Goal: Information Seeking & Learning: Learn about a topic

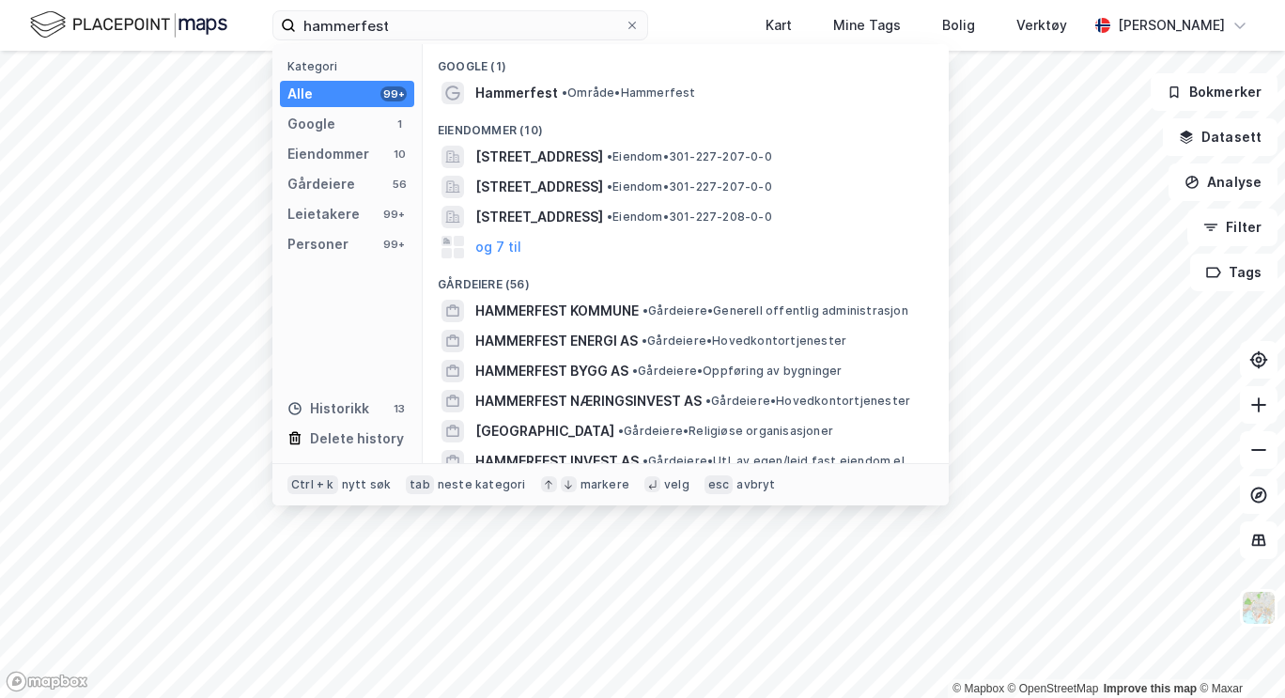
click at [381, 29] on input "hammerfest" at bounding box center [460, 25] width 329 height 28
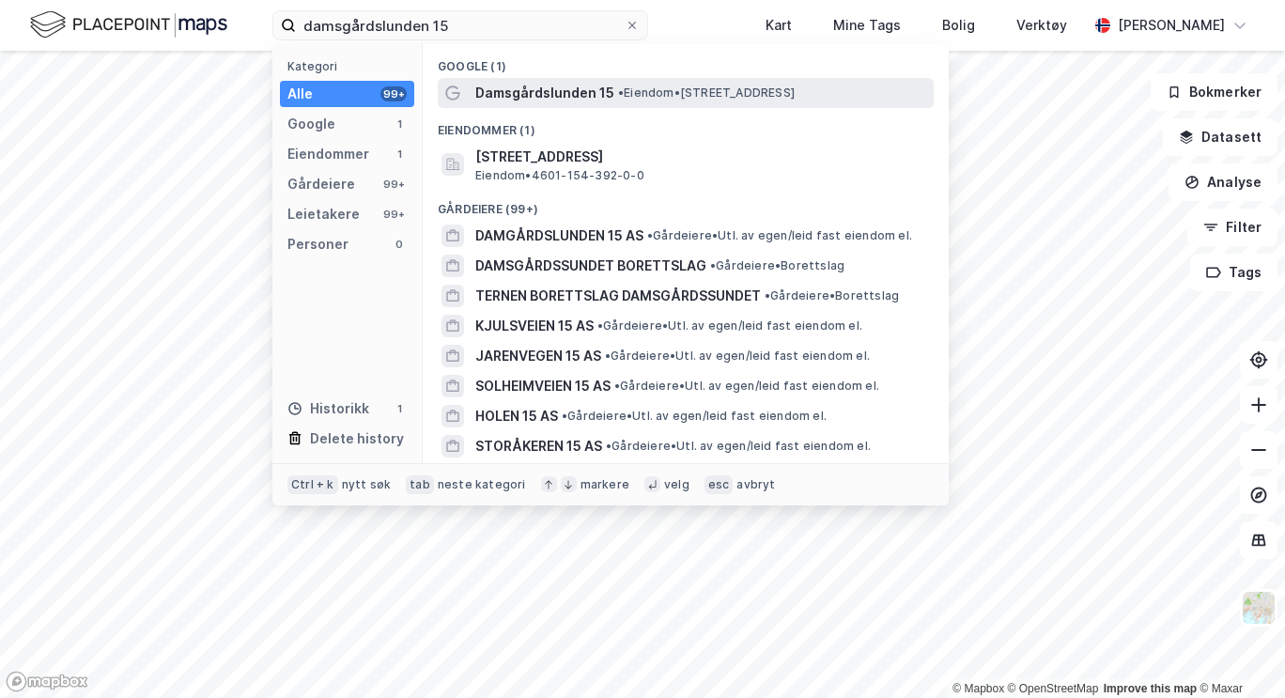
type input "damsgårdslunden 15"
click at [518, 95] on span "Damsgårdslunden 15" at bounding box center [544, 93] width 139 height 23
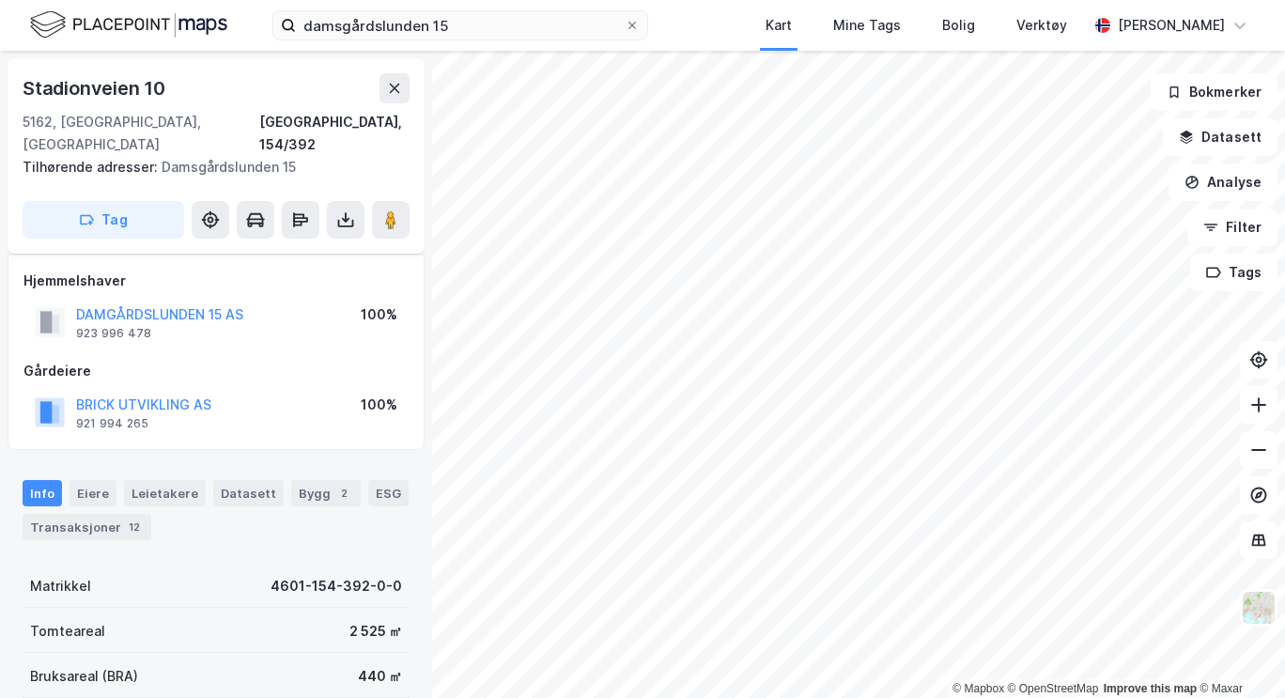
scroll to position [31, 0]
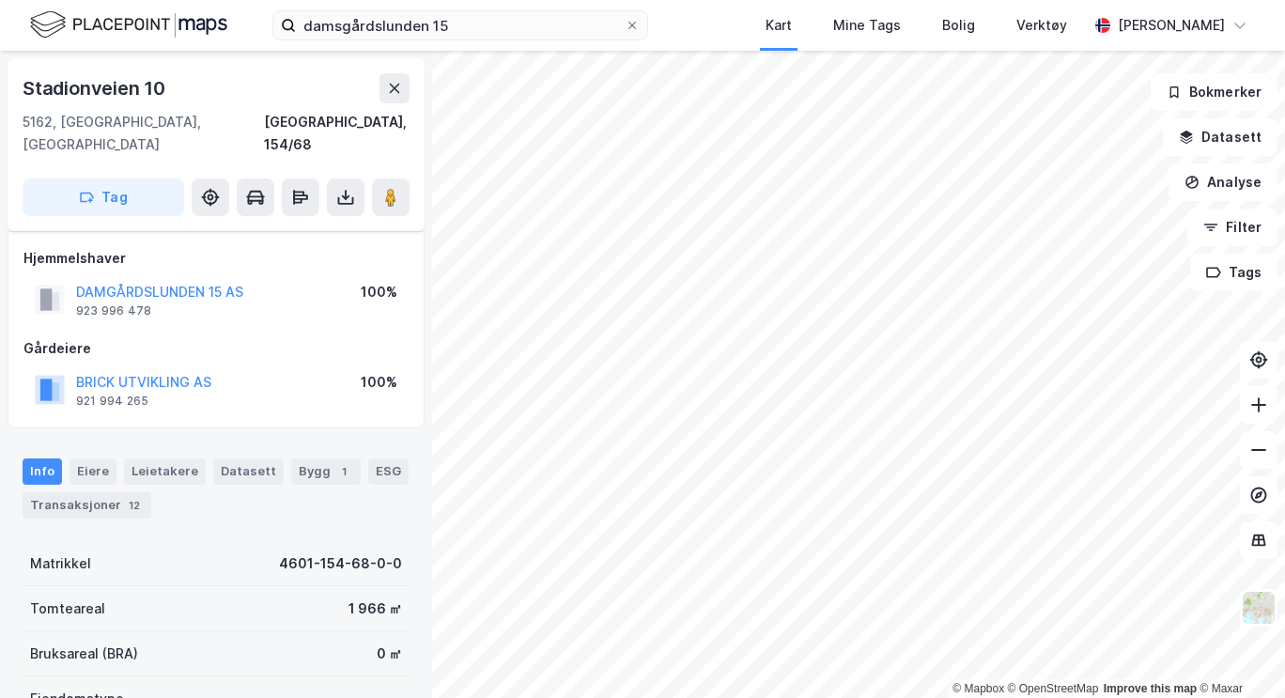
scroll to position [31, 0]
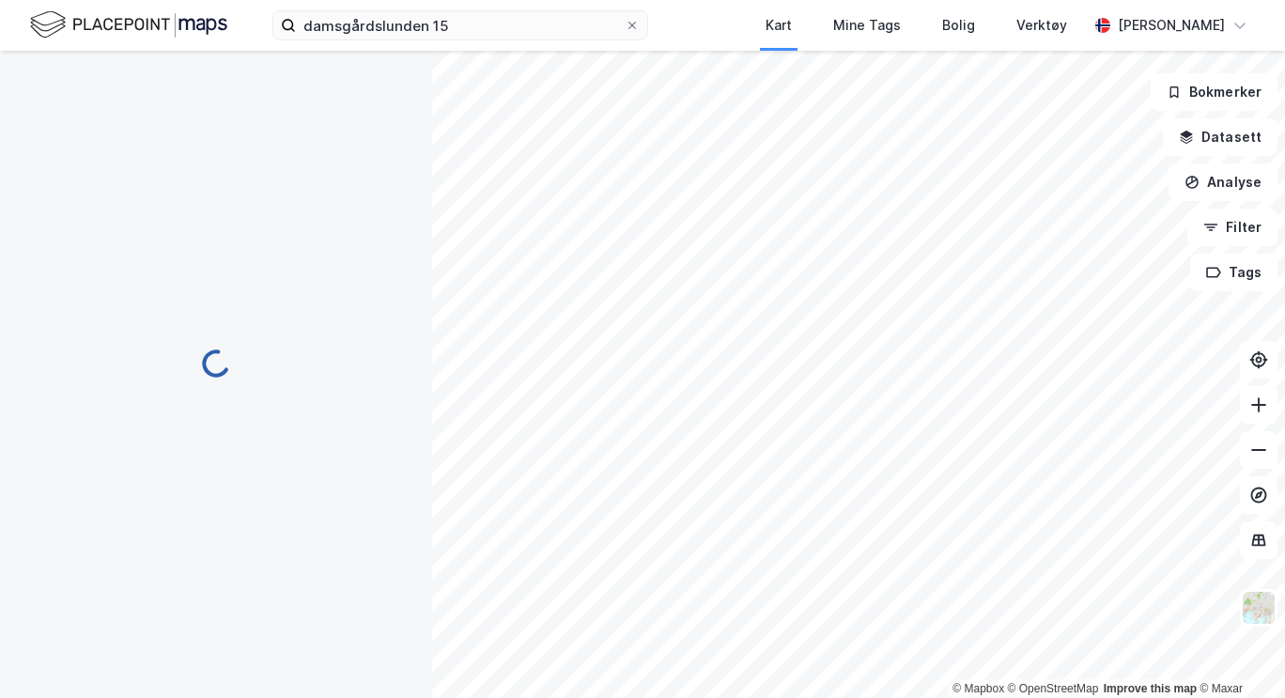
scroll to position [31, 0]
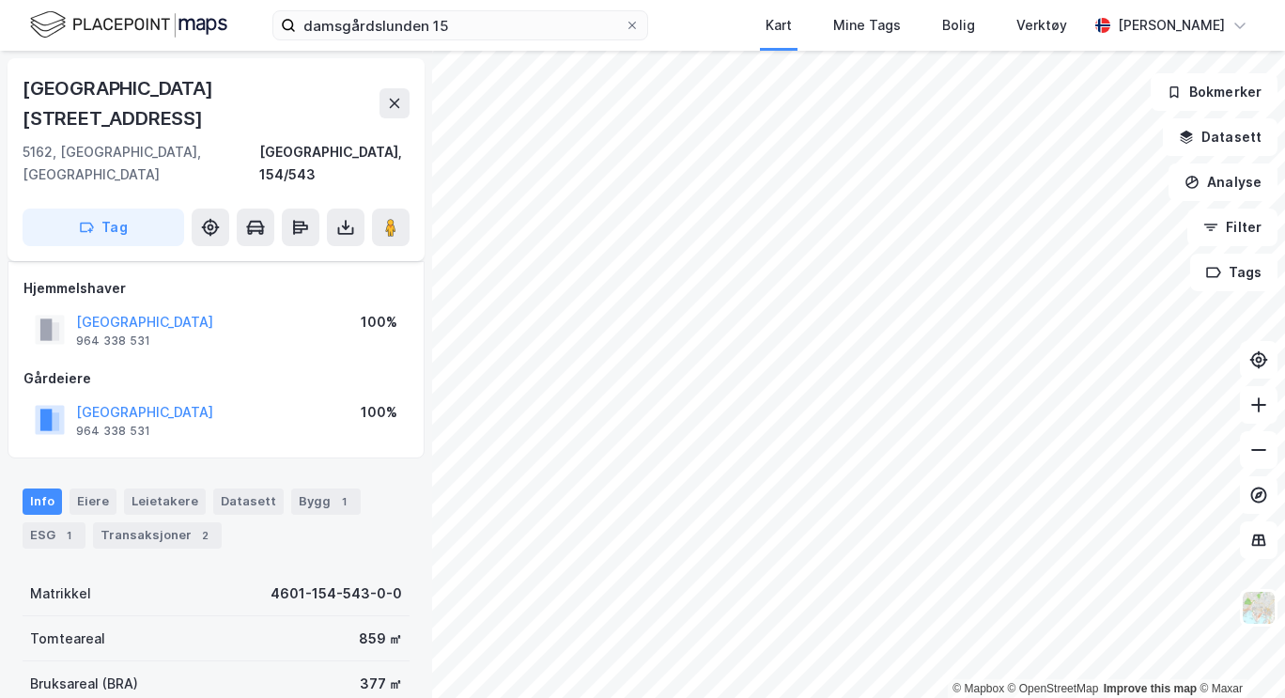
scroll to position [31, 0]
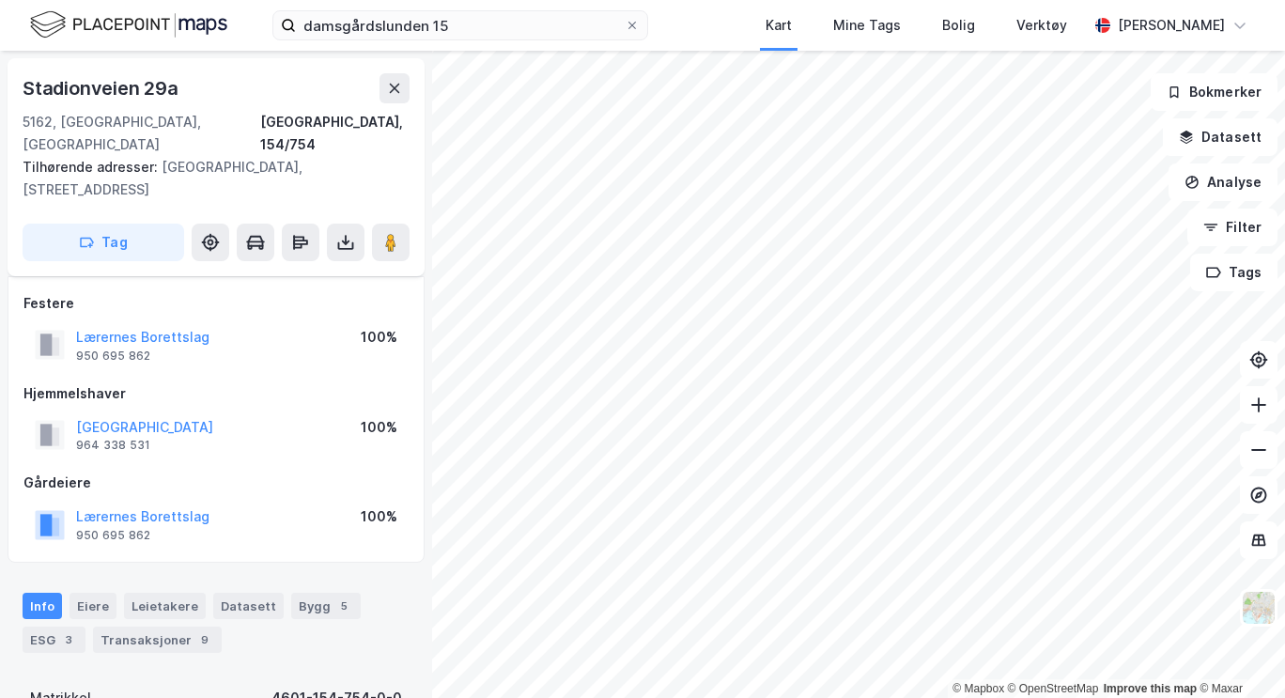
scroll to position [31, 0]
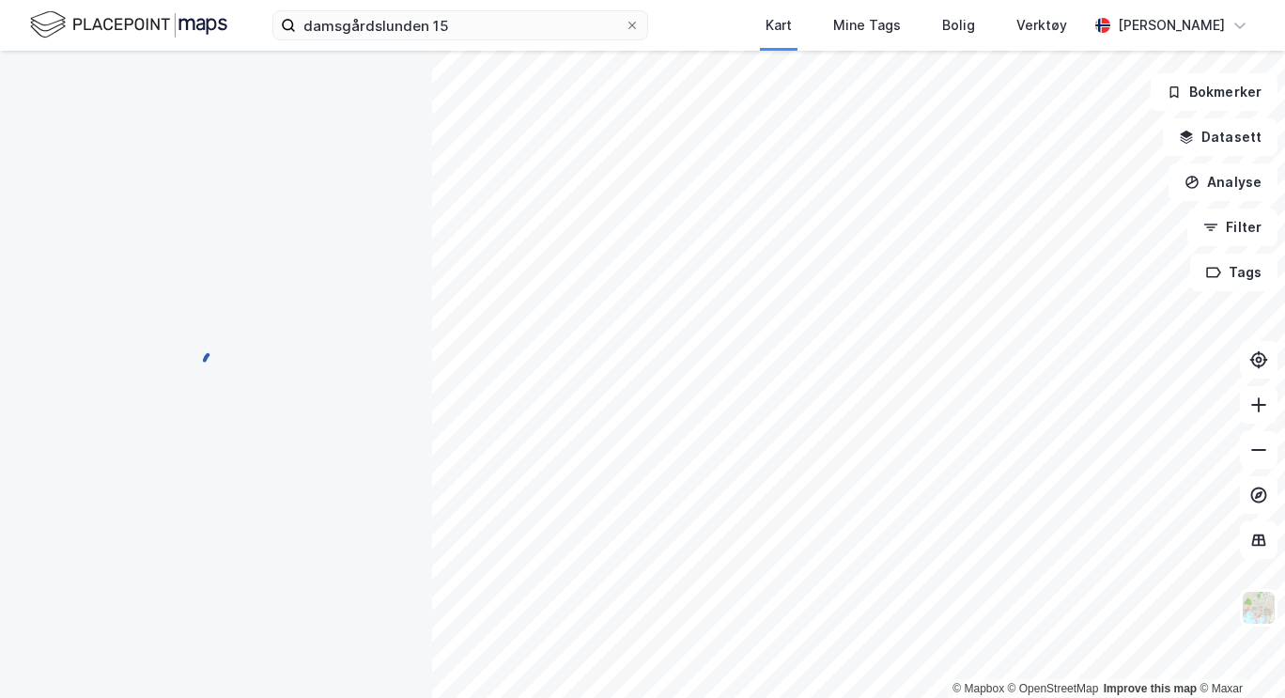
scroll to position [31, 0]
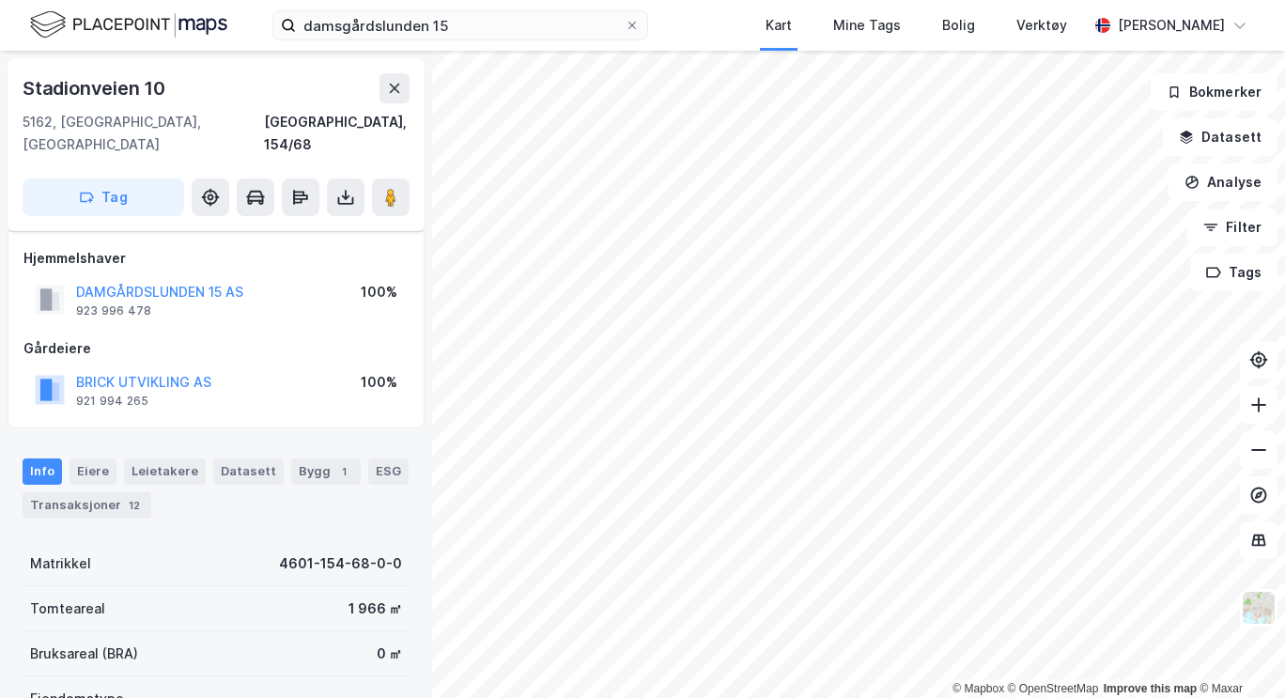
scroll to position [31, 0]
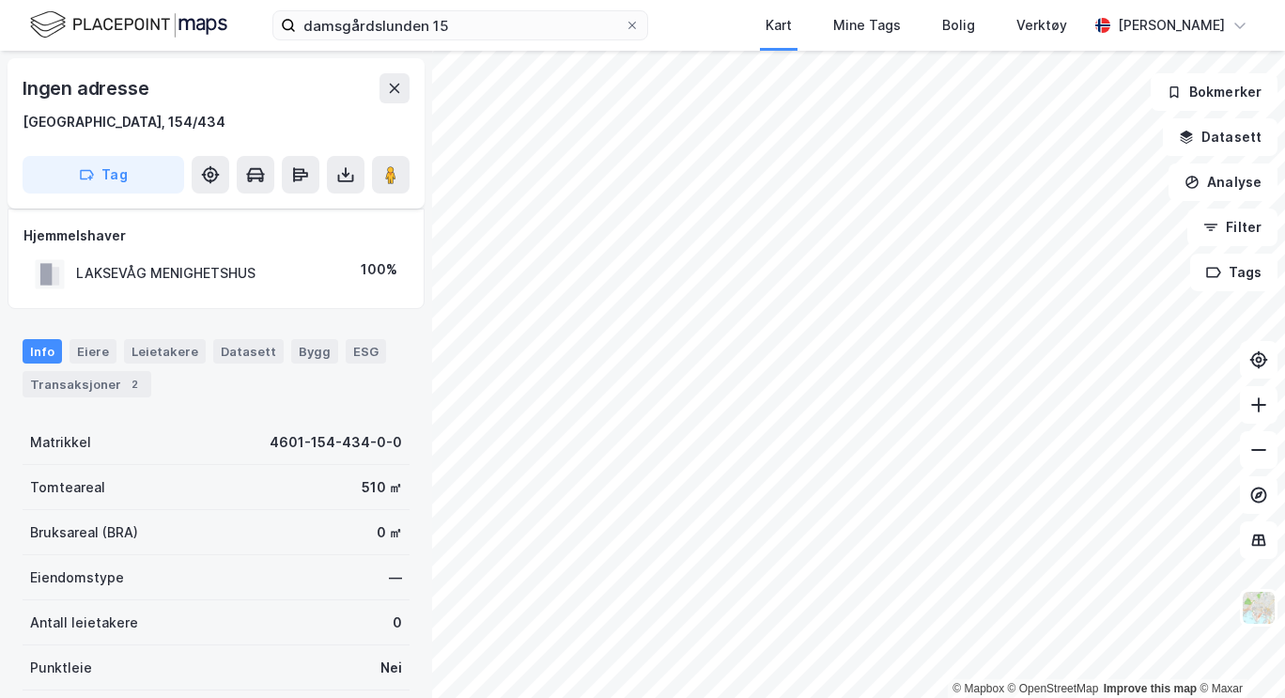
scroll to position [31, 0]
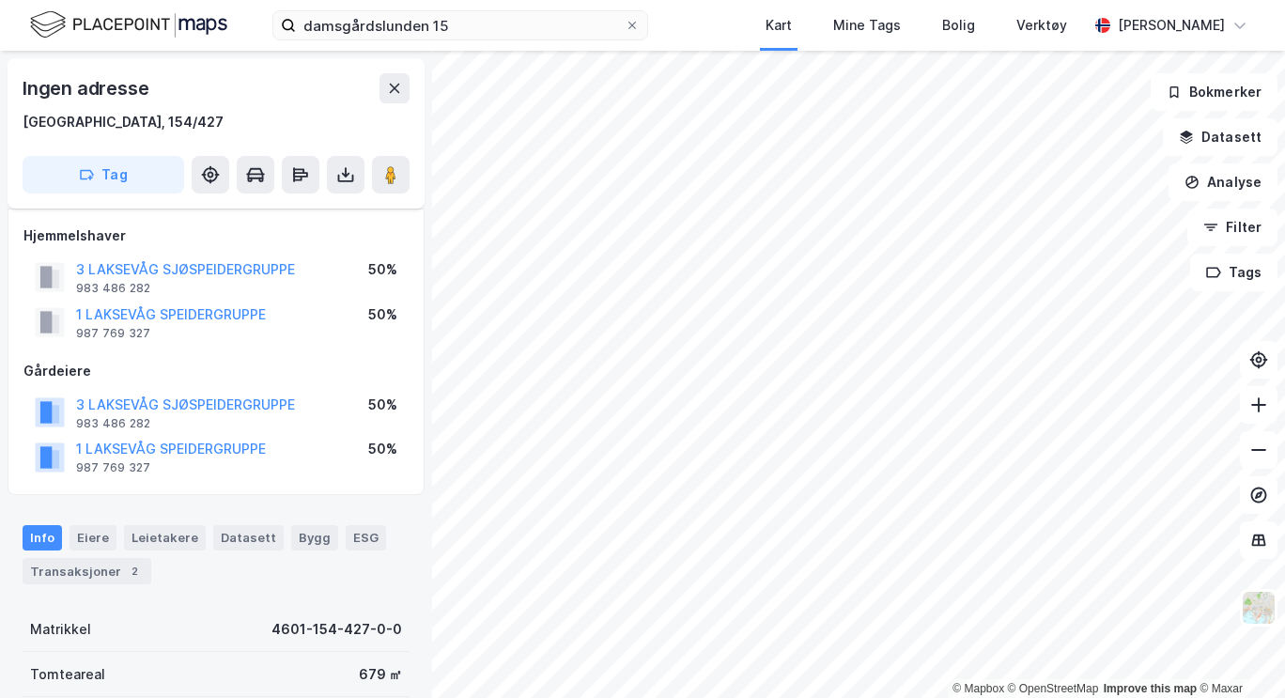
scroll to position [31, 0]
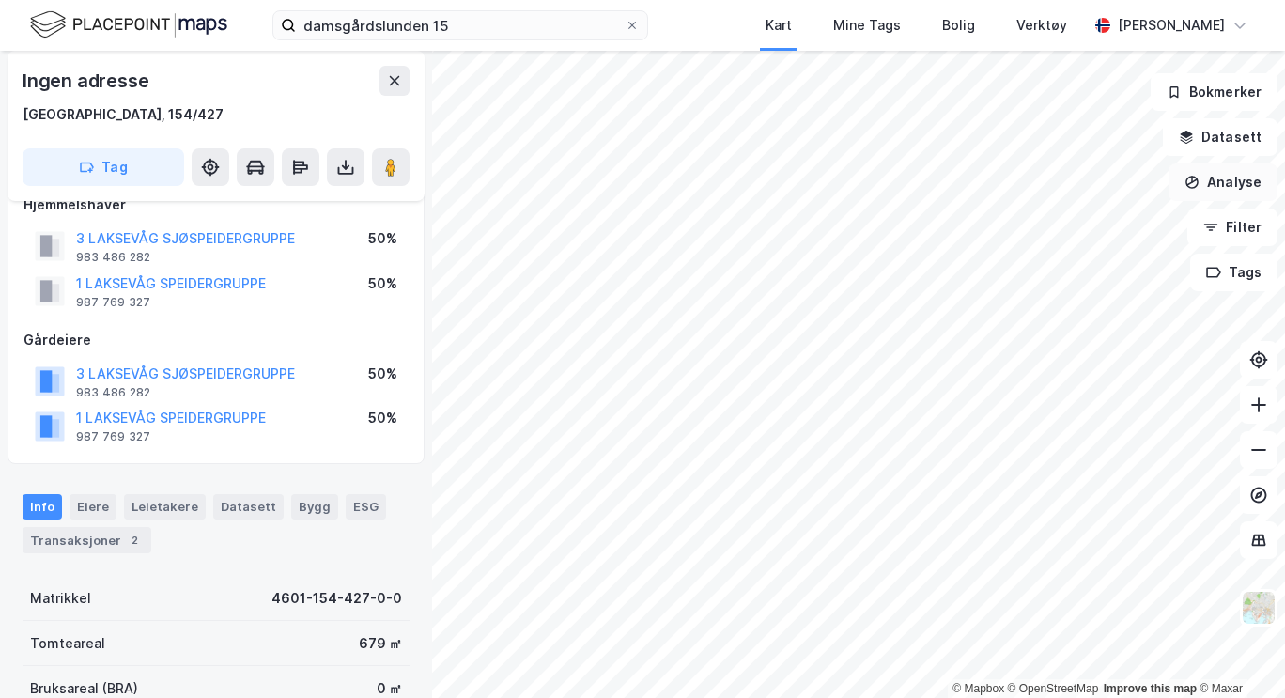
click at [1228, 196] on button "Analyse" at bounding box center [1223, 182] width 109 height 38
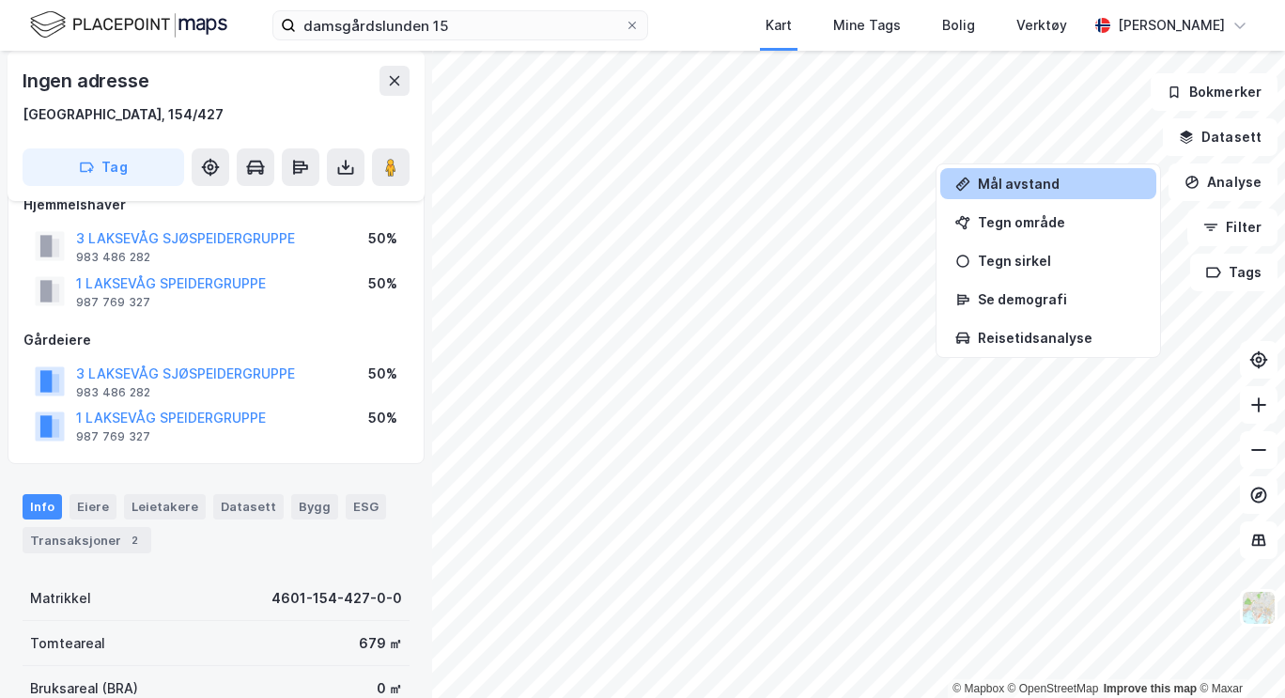
click at [1085, 186] on div "Mål avstand" at bounding box center [1059, 184] width 163 height 16
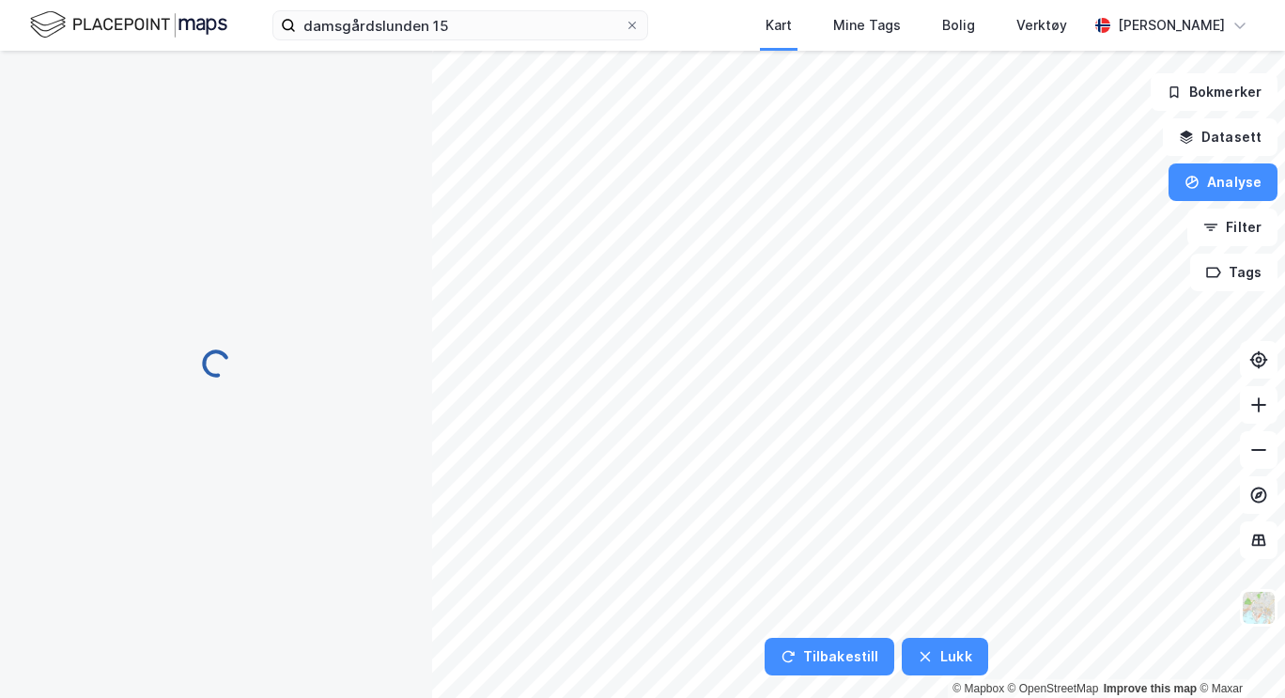
scroll to position [0, 0]
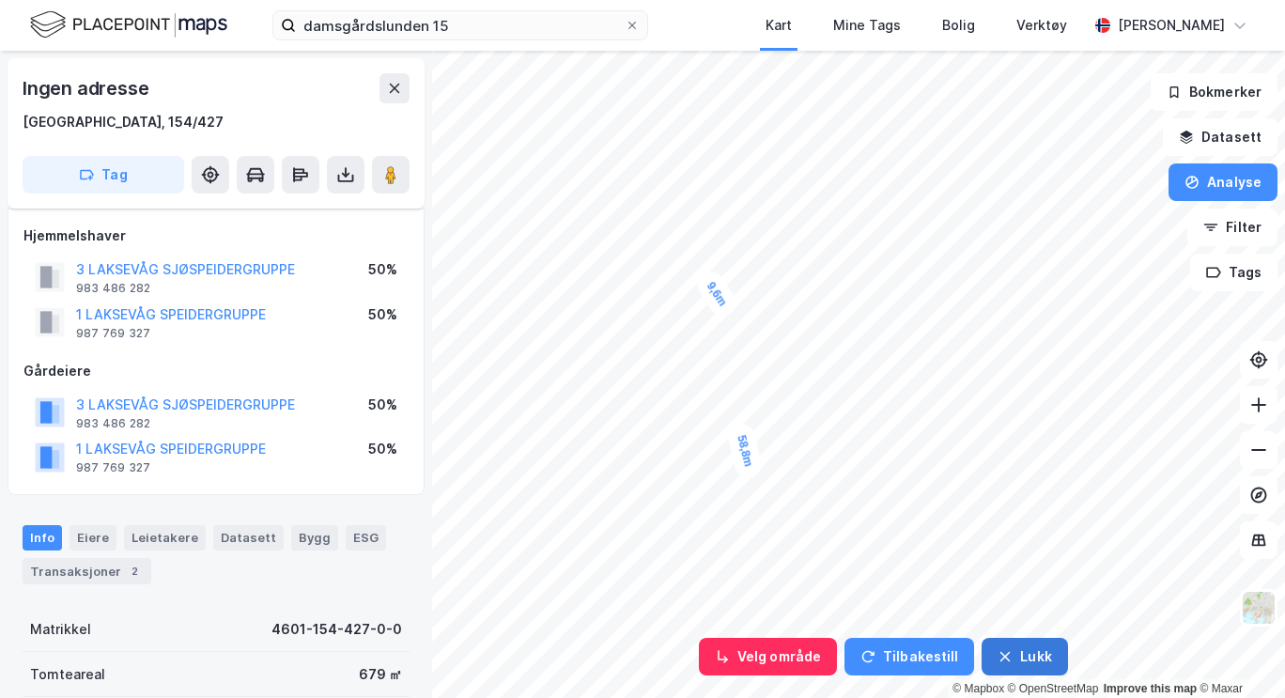
click at [1017, 658] on button "Lukk" at bounding box center [1024, 657] width 85 height 38
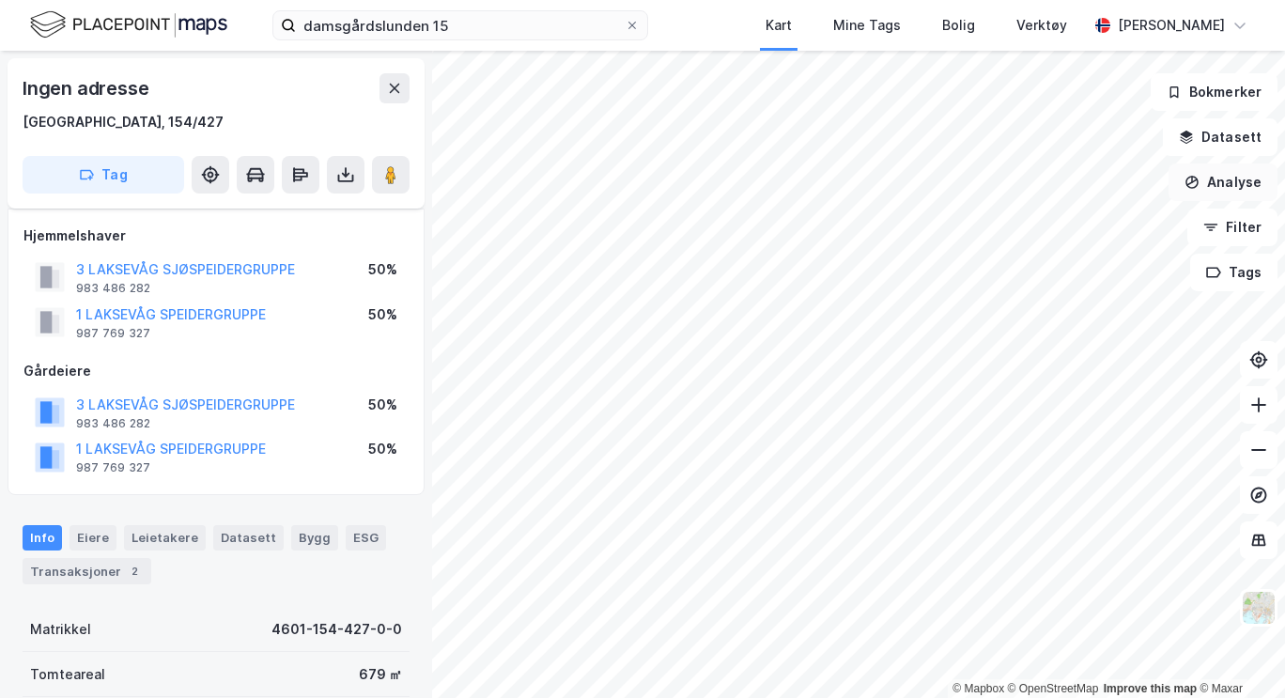
click at [1230, 175] on button "Analyse" at bounding box center [1223, 182] width 109 height 38
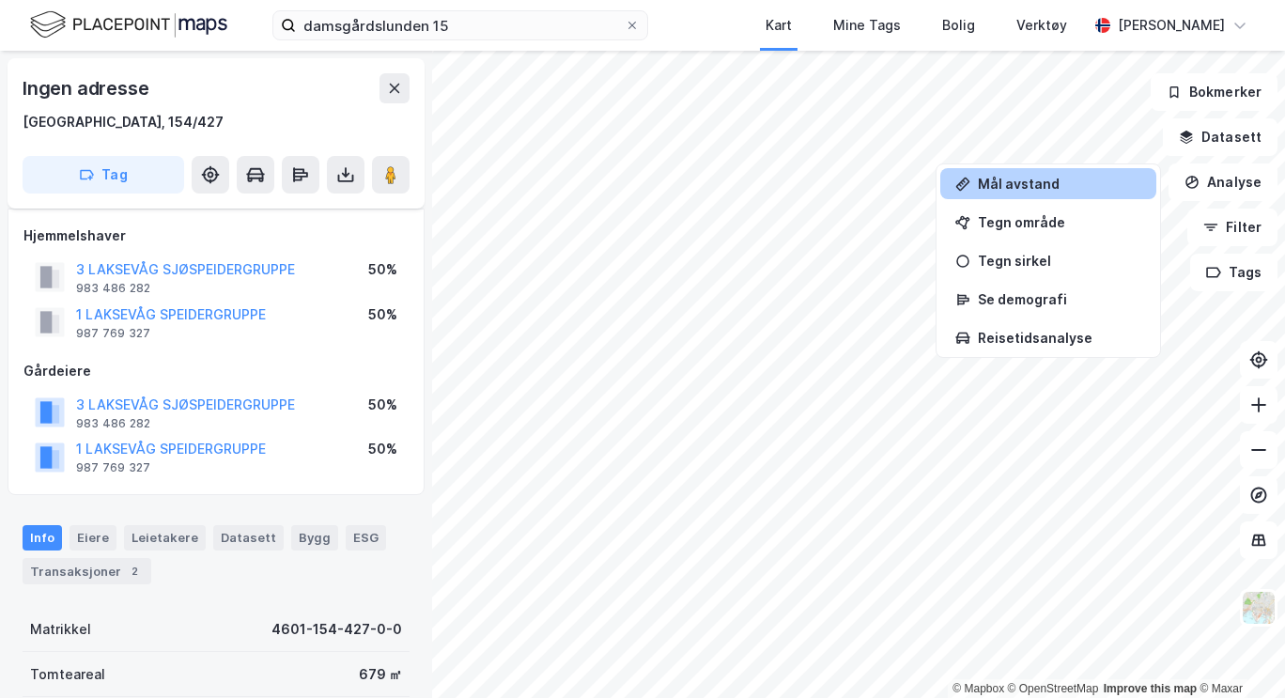
click at [1094, 186] on div "Mål avstand" at bounding box center [1059, 184] width 163 height 16
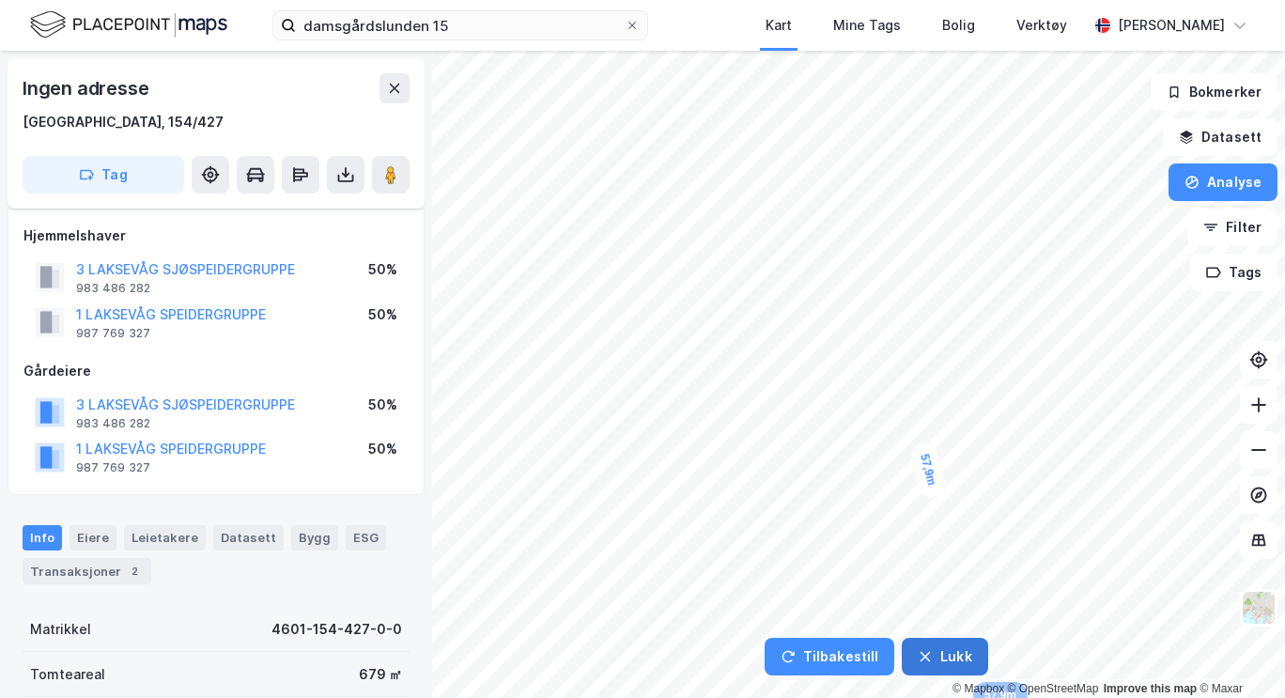
click at [953, 665] on button "Lukk" at bounding box center [944, 657] width 85 height 38
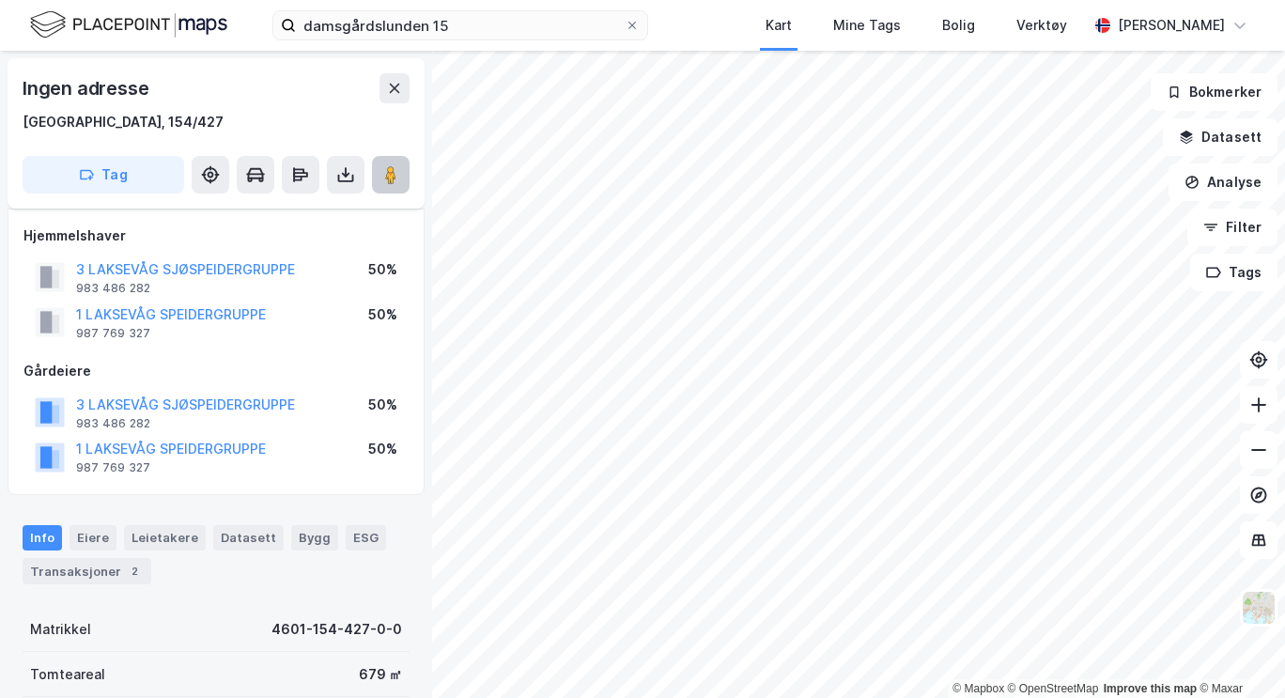
click at [393, 191] on button at bounding box center [391, 175] width 38 height 38
